Goal: Task Accomplishment & Management: Use online tool/utility

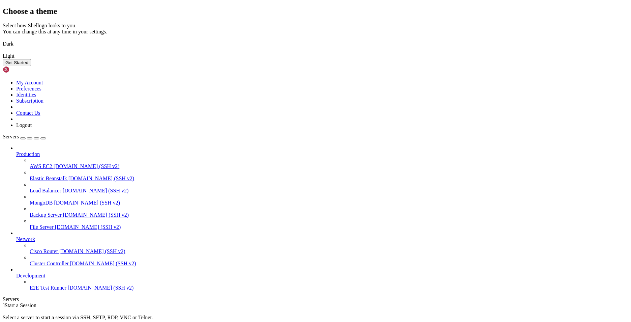
click at [3, 39] on img at bounding box center [3, 39] width 0 height 0
drag, startPoint x: 398, startPoint y: 242, endPoint x: 394, endPoint y: 238, distance: 5.7
click at [398, 66] on div "Get Started" at bounding box center [316, 62] width 626 height 7
click at [31, 66] on button "Get Started" at bounding box center [17, 62] width 28 height 7
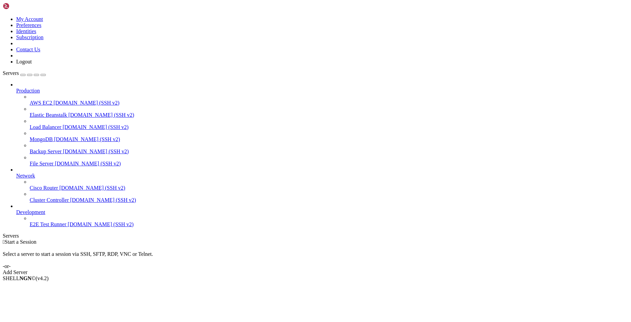
click at [6, 6] on img at bounding box center [22, 6] width 39 height 7
click at [25, 5] on img at bounding box center [22, 6] width 39 height 7
click at [350, 269] on div "Add Server" at bounding box center [316, 272] width 626 height 6
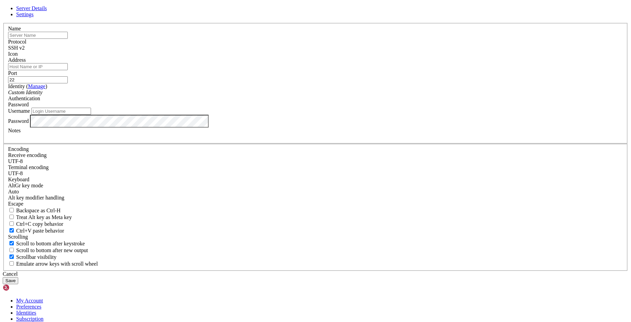
click at [68, 39] on input "text" at bounding box center [38, 35] width 60 height 7
type input "chatbot server"
click at [68, 70] on input "Address" at bounding box center [38, 66] width 60 height 7
paste input "[TECHNICAL_ID]"
type input "[TECHNICAL_ID]"
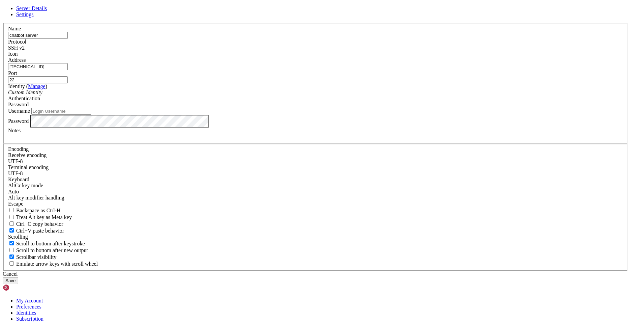
click at [91, 115] on input "Username" at bounding box center [61, 111] width 60 height 7
paste input "ubuntu"
type input "ubuntu"
click at [363, 108] on div "Password" at bounding box center [315, 104] width 615 height 6
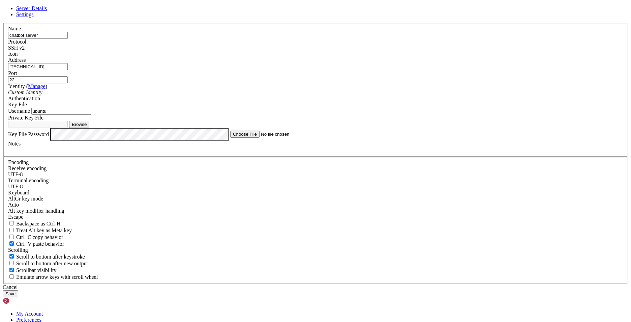
click at [89, 128] on button "Browse" at bounding box center [79, 124] width 20 height 7
type input "testbotserver.pem"
drag, startPoint x: 162, startPoint y: 198, endPoint x: 151, endPoint y: 141, distance: 58.0
click at [162, 198] on div "Server Details Settings Name chatbot server Protocol SSH v2 Icon" at bounding box center [316, 151] width 626 height 292
click at [18, 290] on button "Save" at bounding box center [11, 293] width 16 height 7
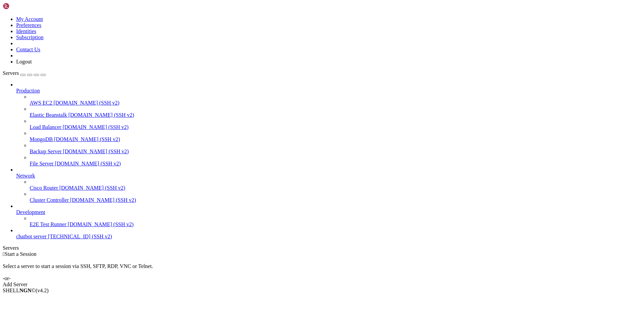
drag, startPoint x: 60, startPoint y: 255, endPoint x: 63, endPoint y: 249, distance: 6.8
click at [60, 239] on span "[TECHNICAL_ID] (SSH v2)" at bounding box center [80, 236] width 64 height 6
click at [35, 239] on span "chatbot server" at bounding box center [31, 236] width 30 height 6
drag, startPoint x: 40, startPoint y: 393, endPoint x: -3, endPoint y: 383, distance: 43.9
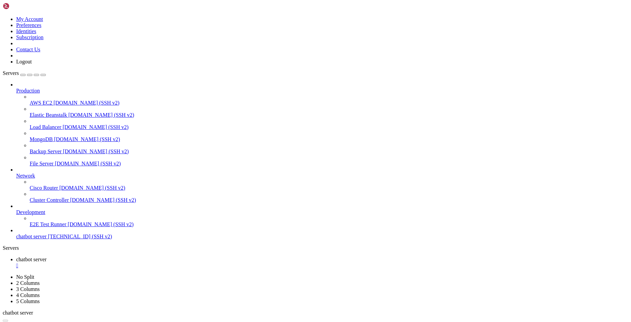
click html "Page up Connecting [TECHNICAL_ID]... Page down Options 0/0"
drag, startPoint x: 16, startPoint y: 395, endPoint x: -2, endPoint y: 377, distance: 25.0
click html "Page up Connecting [TECHNICAL_ID]... Page down Options 0/0"
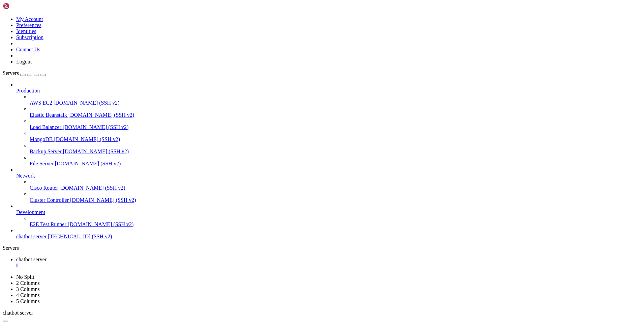
click at [57, 239] on span "[TECHNICAL_ID] (SSH v2)" at bounding box center [80, 236] width 64 height 6
click at [47, 239] on span "chatbot server" at bounding box center [31, 236] width 30 height 6
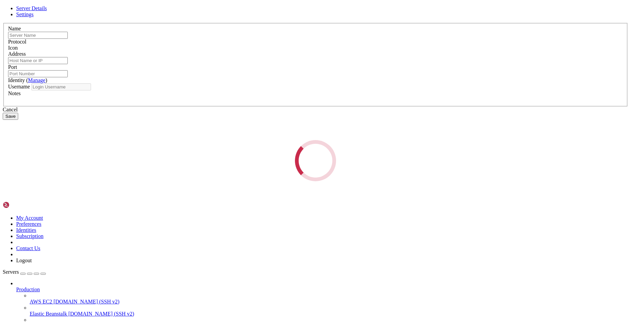
type input "chatbot server"
type input "[TECHNICAL_ID]"
type input "22"
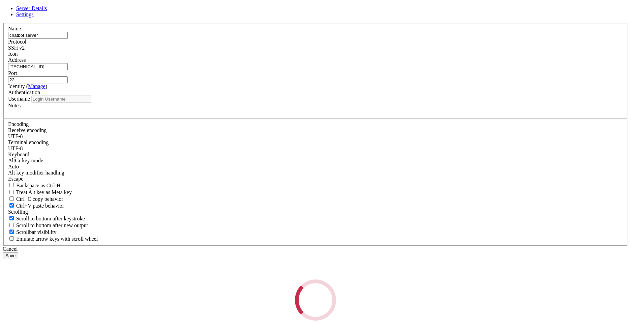
type input "ubuntu"
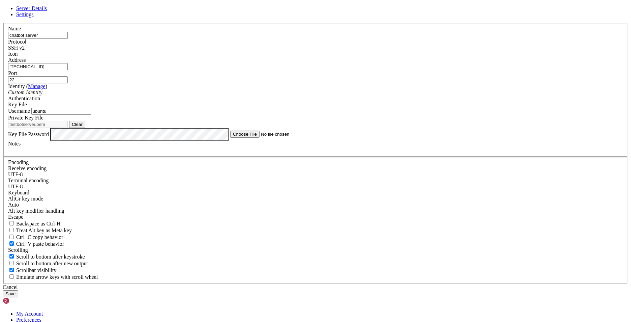
click at [364, 51] on div "SSH v2" at bounding box center [315, 48] width 615 height 6
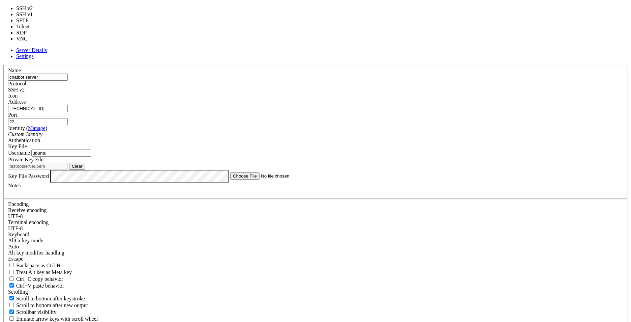
click at [273, 135] on div "Custom Identity" at bounding box center [315, 134] width 615 height 6
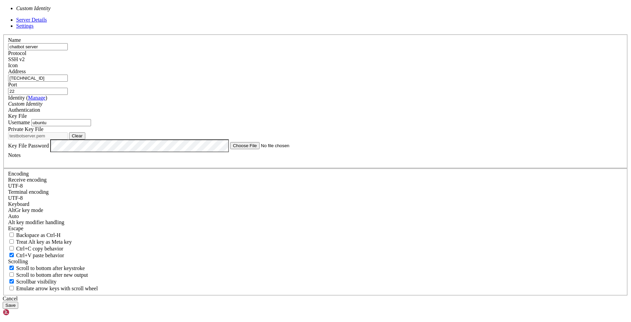
click at [91, 126] on input "ubuntu" at bounding box center [61, 122] width 60 height 7
click at [271, 107] on div "Custom Identity" at bounding box center [315, 104] width 615 height 6
click at [30, 125] on label "Username" at bounding box center [19, 122] width 22 height 6
click at [91, 126] on input "ubuntu" at bounding box center [61, 122] width 60 height 7
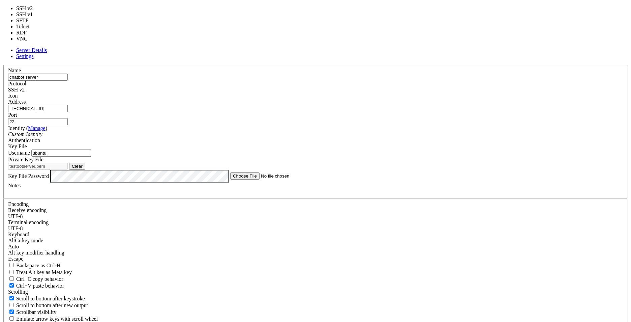
click at [365, 87] on div "SSH v2" at bounding box center [315, 90] width 615 height 6
click at [34, 54] on link "Settings" at bounding box center [25, 56] width 18 height 6
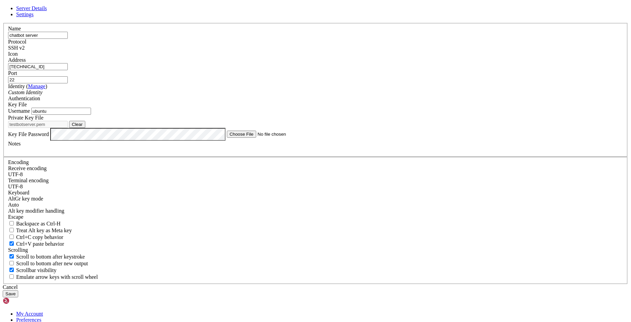
click at [47, 11] on span "Server Details" at bounding box center [31, 8] width 31 height 6
click at [3, 23] on icon at bounding box center [3, 23] width 0 height 0
